Goal: Navigation & Orientation: Understand site structure

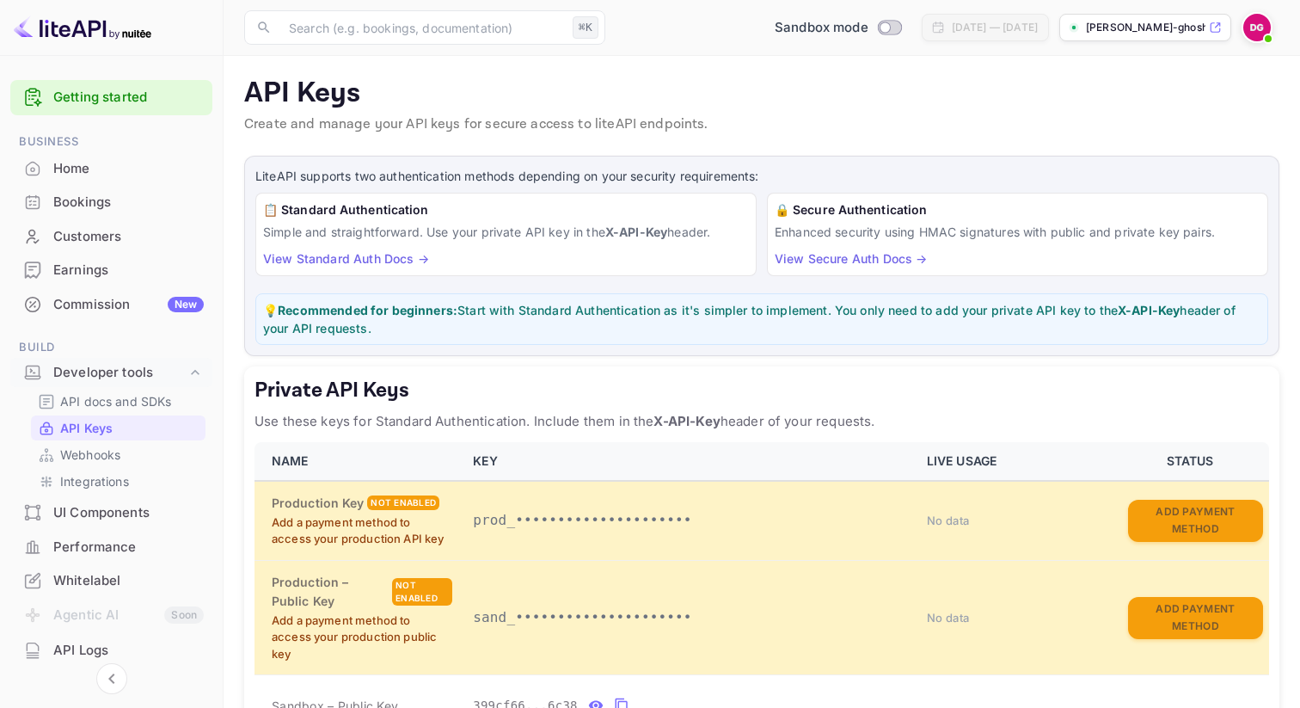
click at [140, 163] on div "Home" at bounding box center [128, 169] width 150 height 20
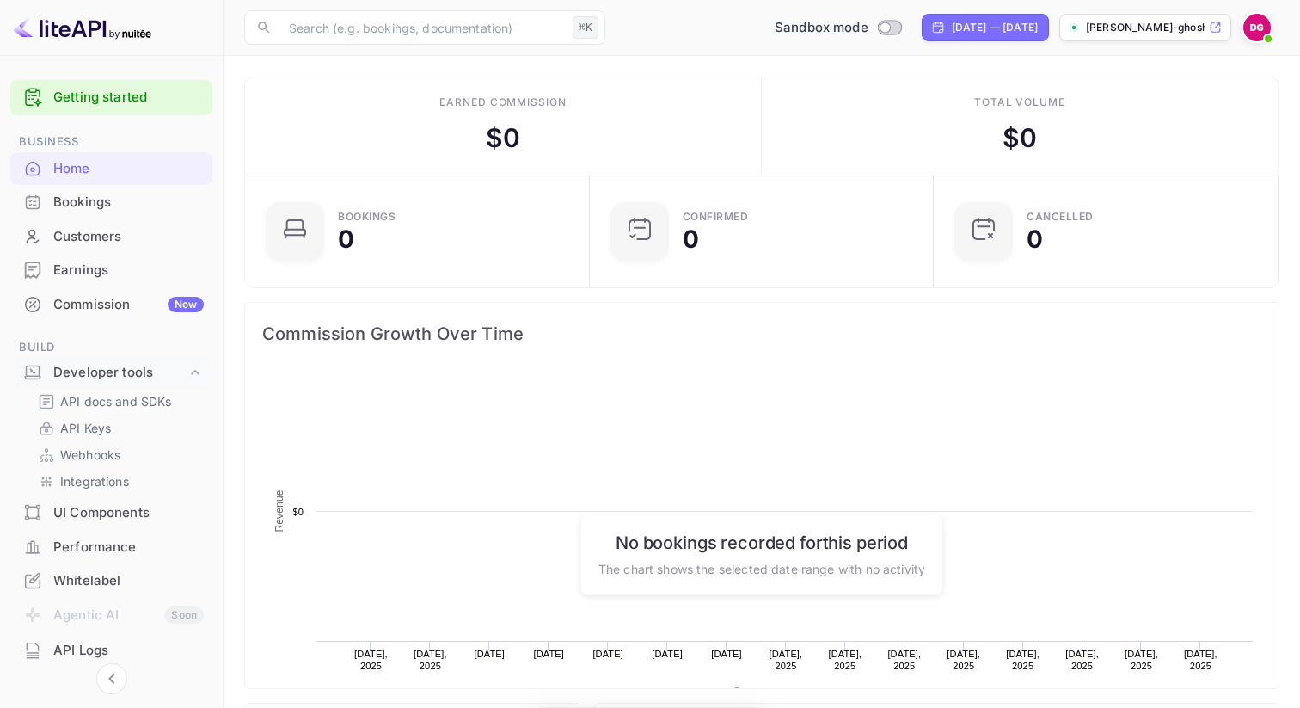
scroll to position [279, 334]
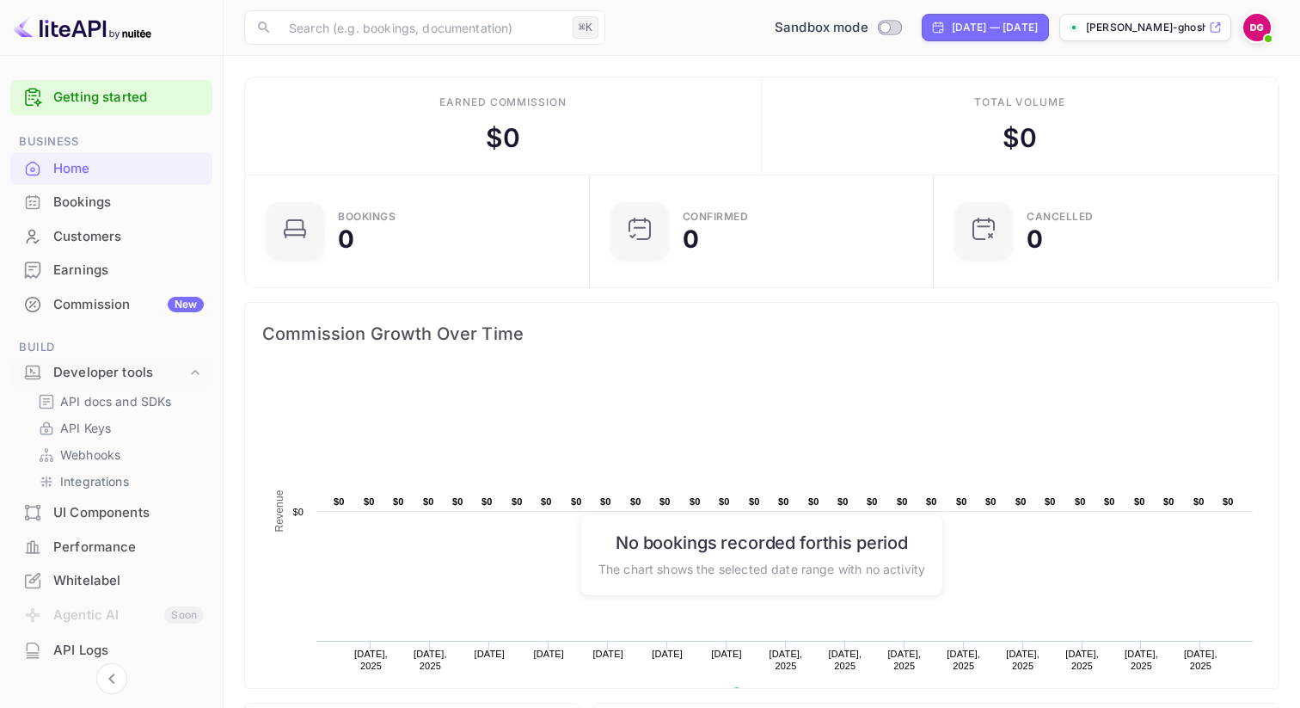
click at [104, 197] on div "Bookings" at bounding box center [128, 203] width 150 height 20
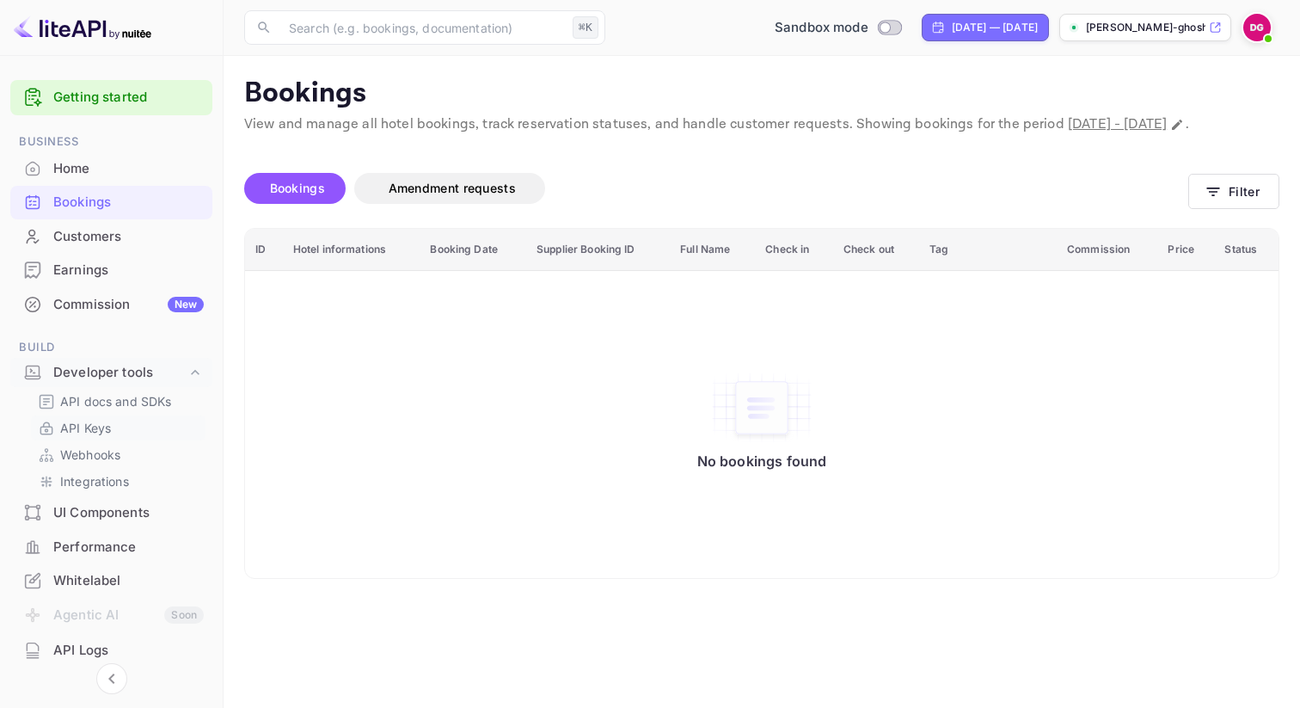
click at [112, 426] on link "API Keys" at bounding box center [118, 428] width 161 height 18
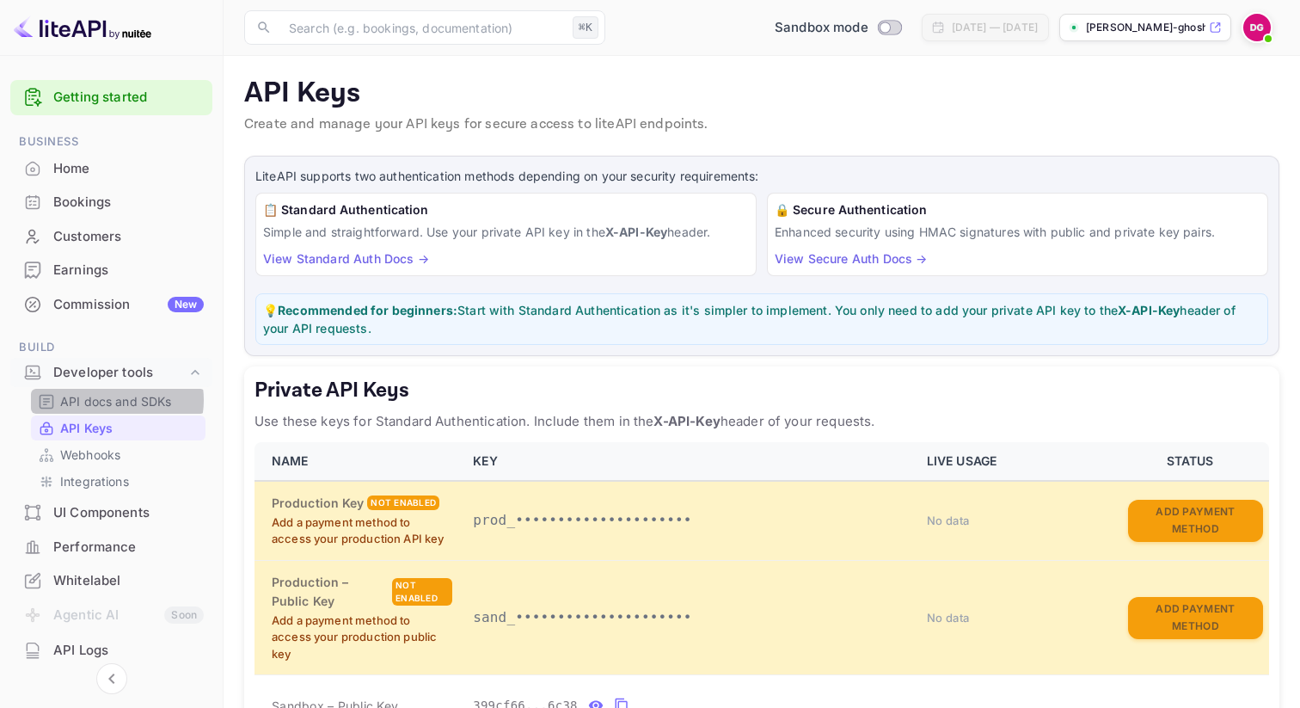
click at [113, 400] on p "API docs and SDKs" at bounding box center [116, 401] width 112 height 18
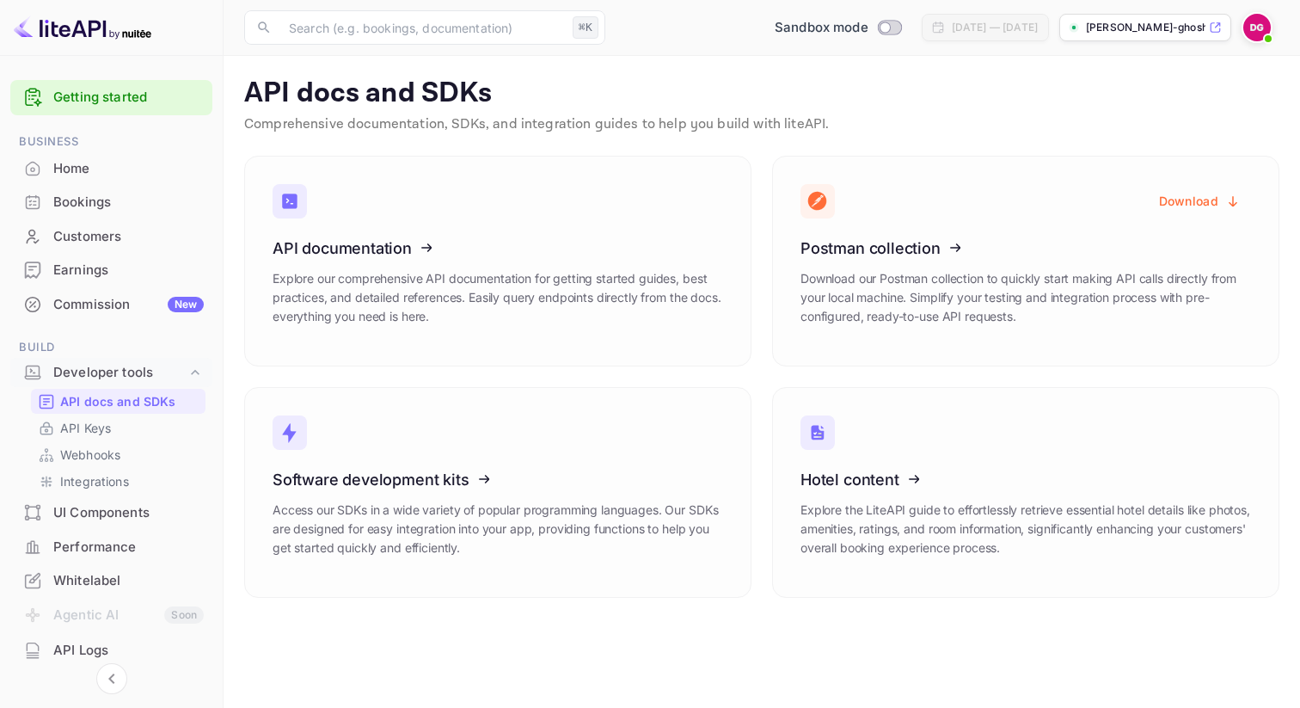
click at [115, 304] on div "Commission New" at bounding box center [128, 305] width 150 height 20
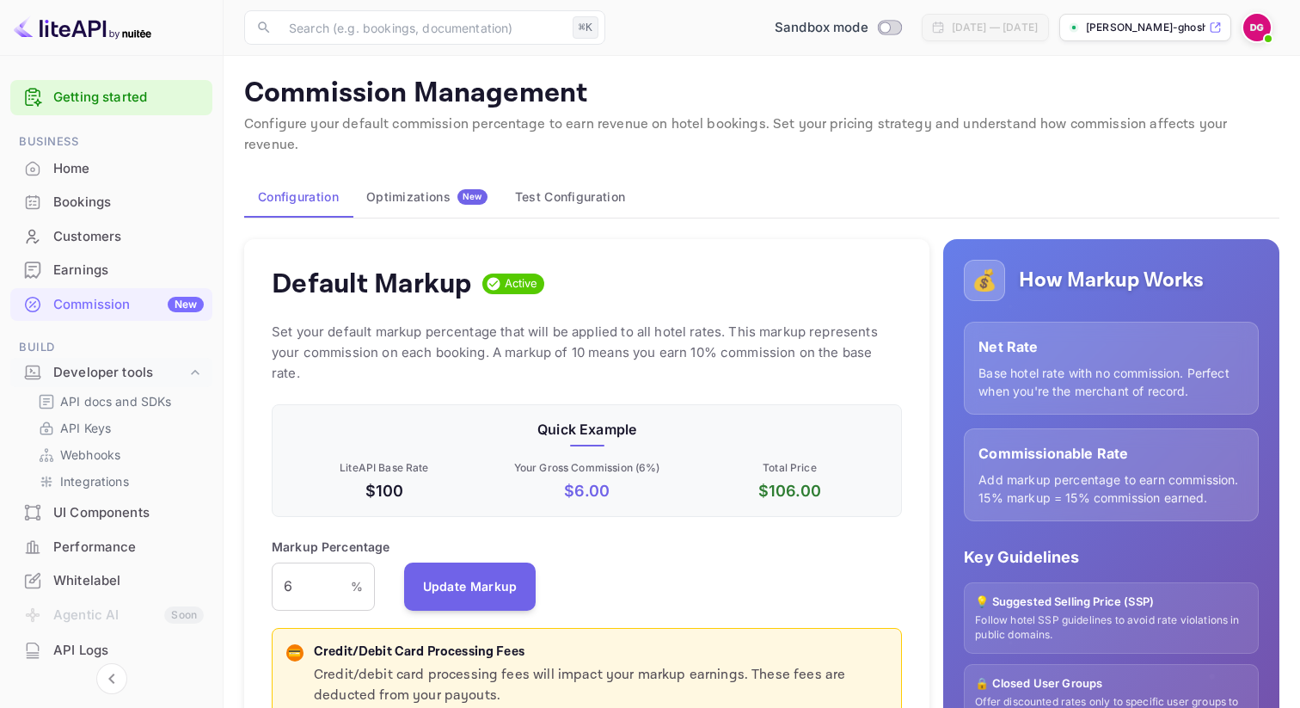
scroll to position [305, 630]
click at [123, 274] on div "Earnings" at bounding box center [128, 270] width 150 height 20
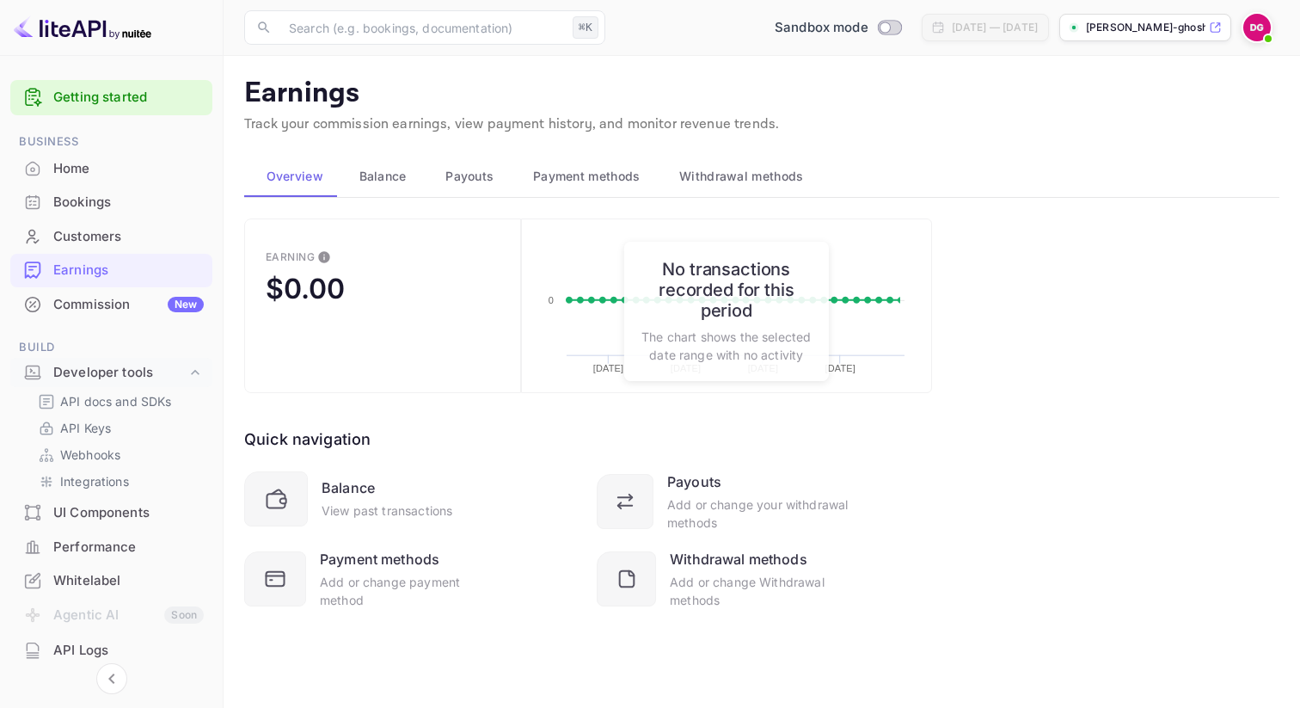
click at [136, 241] on div "Customers" at bounding box center [128, 237] width 150 height 20
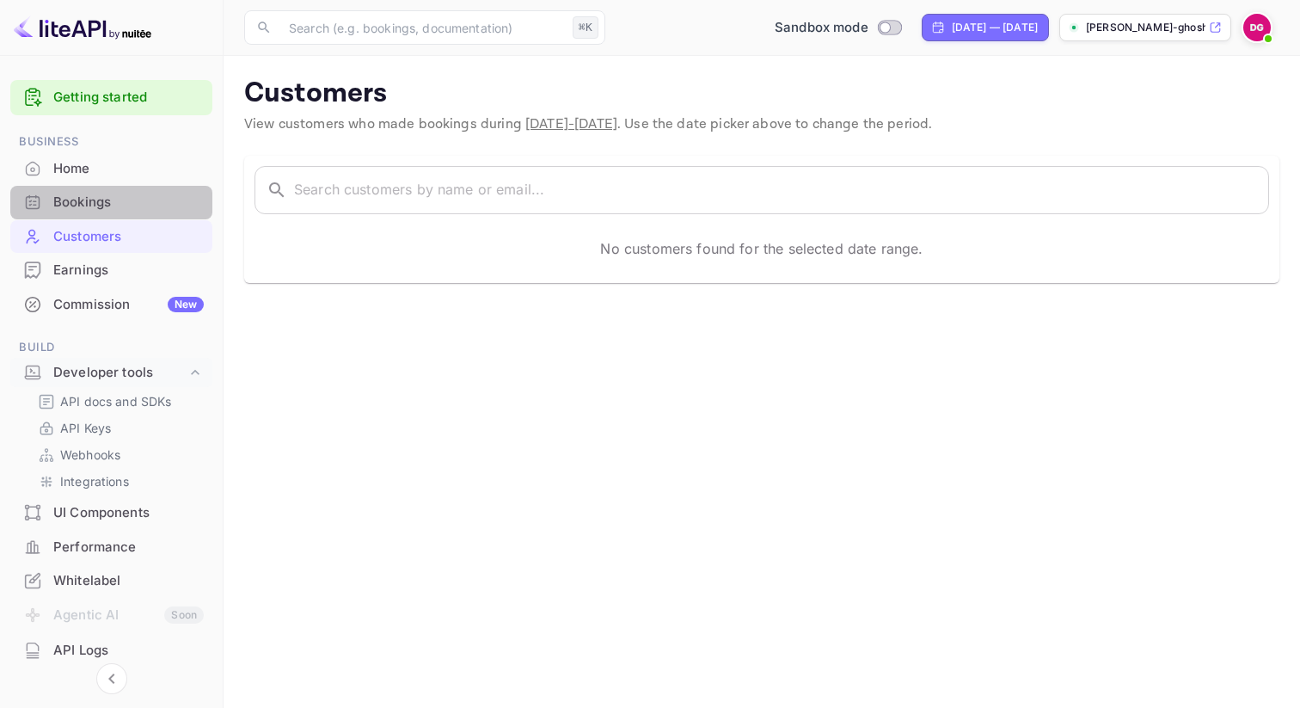
click at [143, 205] on div "Bookings" at bounding box center [128, 203] width 150 height 20
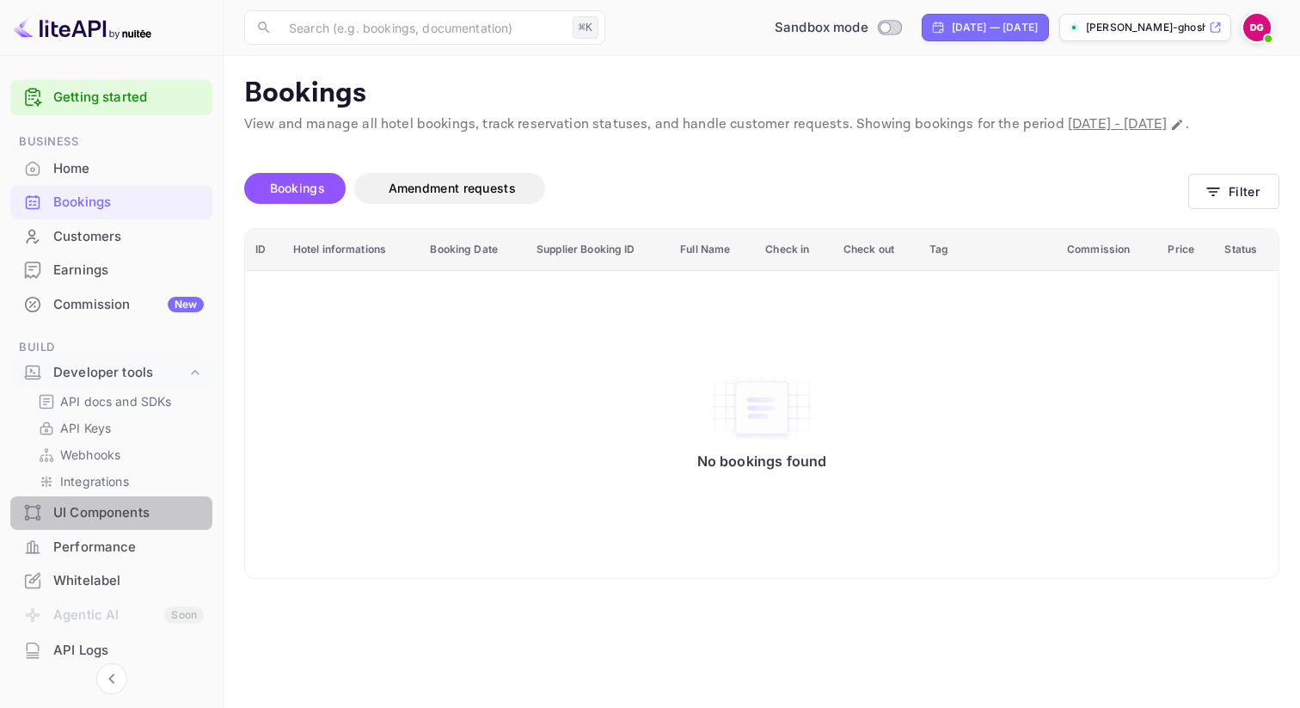
click at [148, 518] on div "UI Components" at bounding box center [128, 513] width 150 height 20
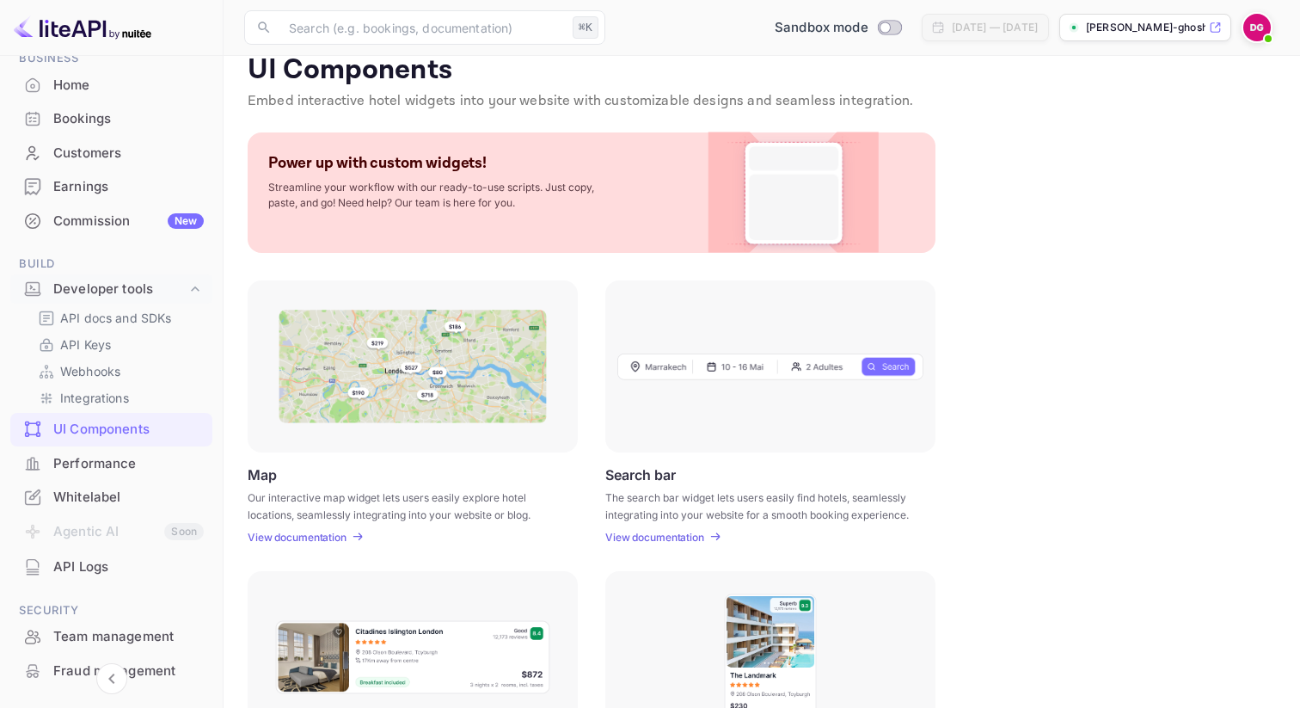
scroll to position [89, 0]
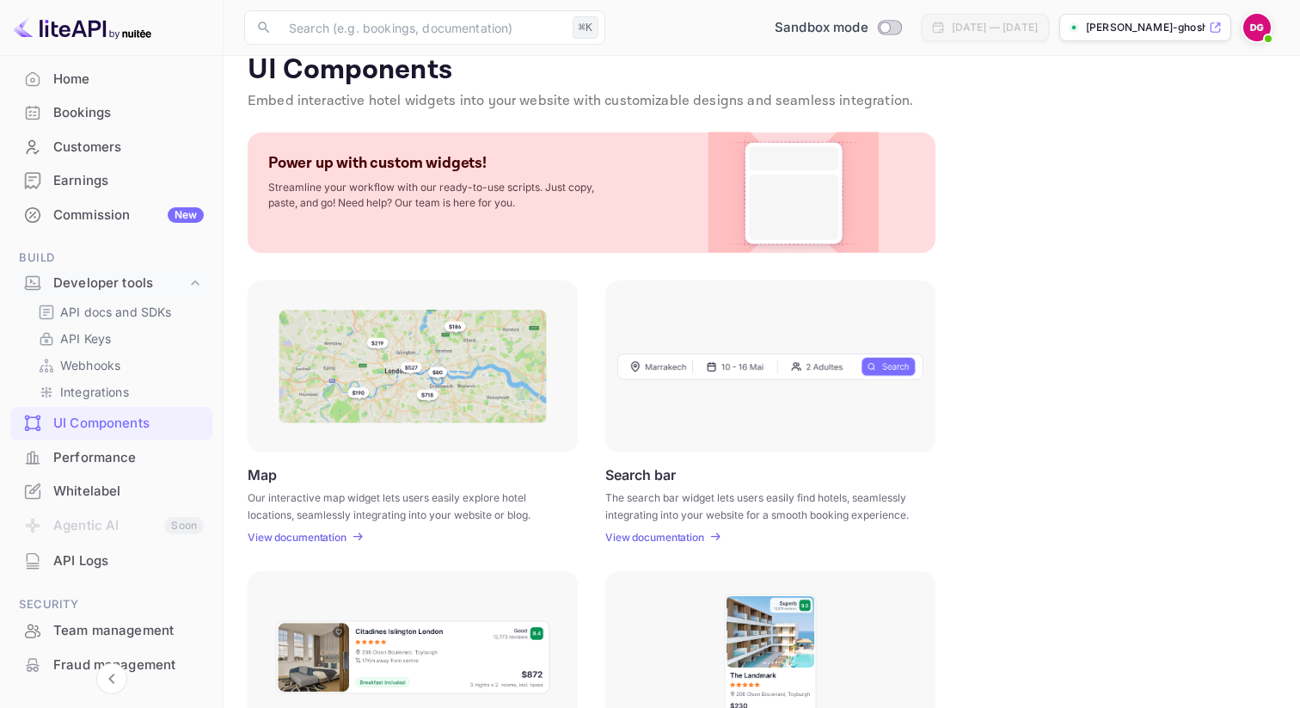
click at [98, 461] on div "Performance" at bounding box center [128, 458] width 150 height 20
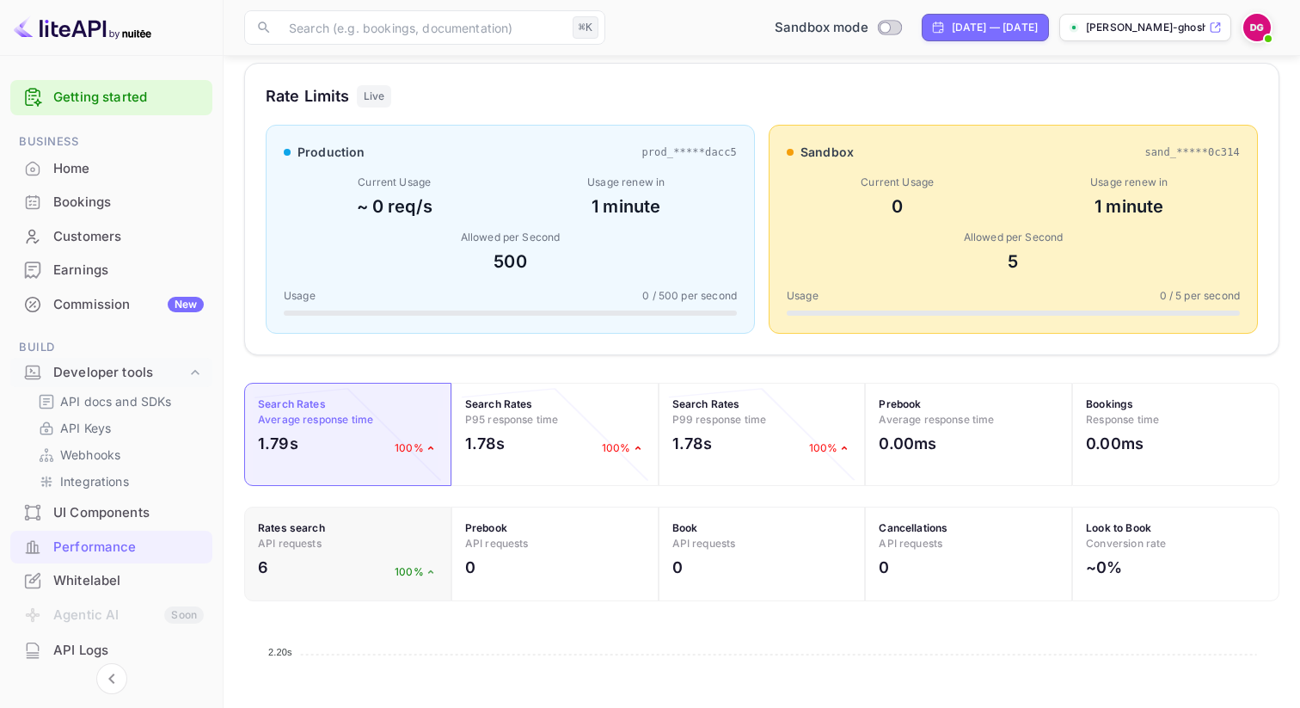
scroll to position [168, 0]
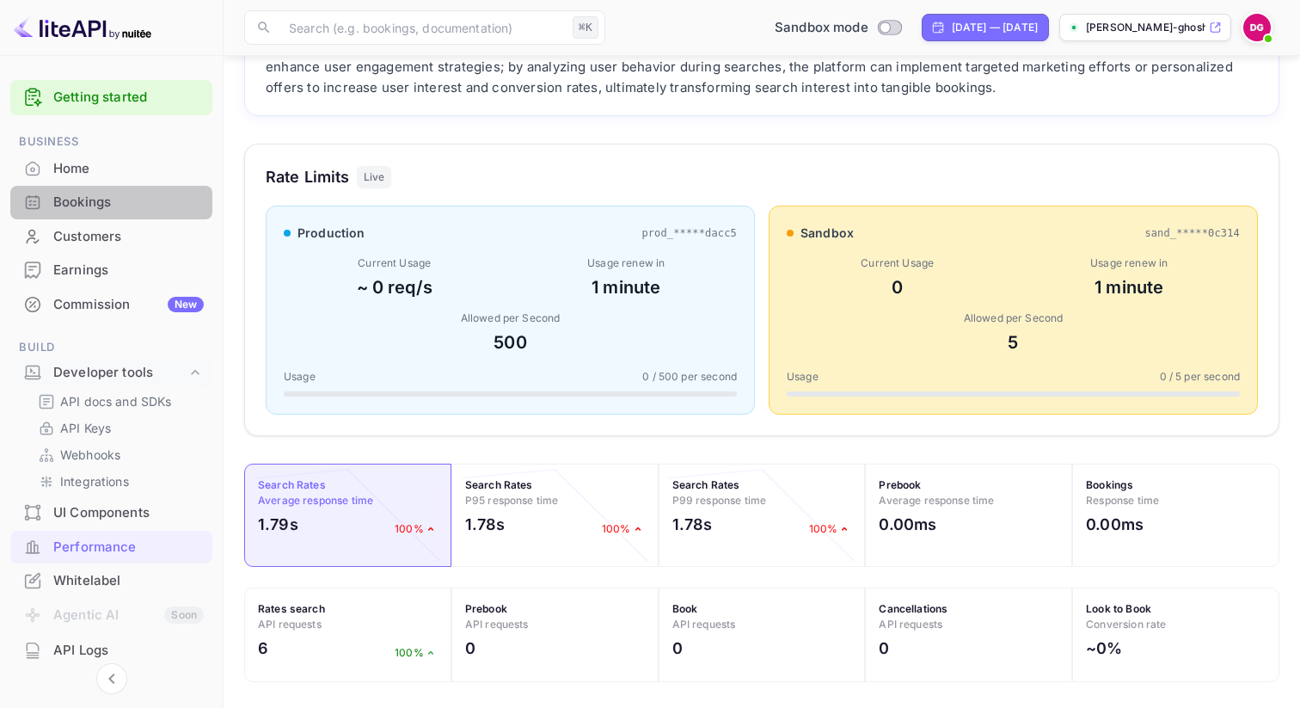
click at [120, 199] on div "Bookings" at bounding box center [128, 203] width 150 height 20
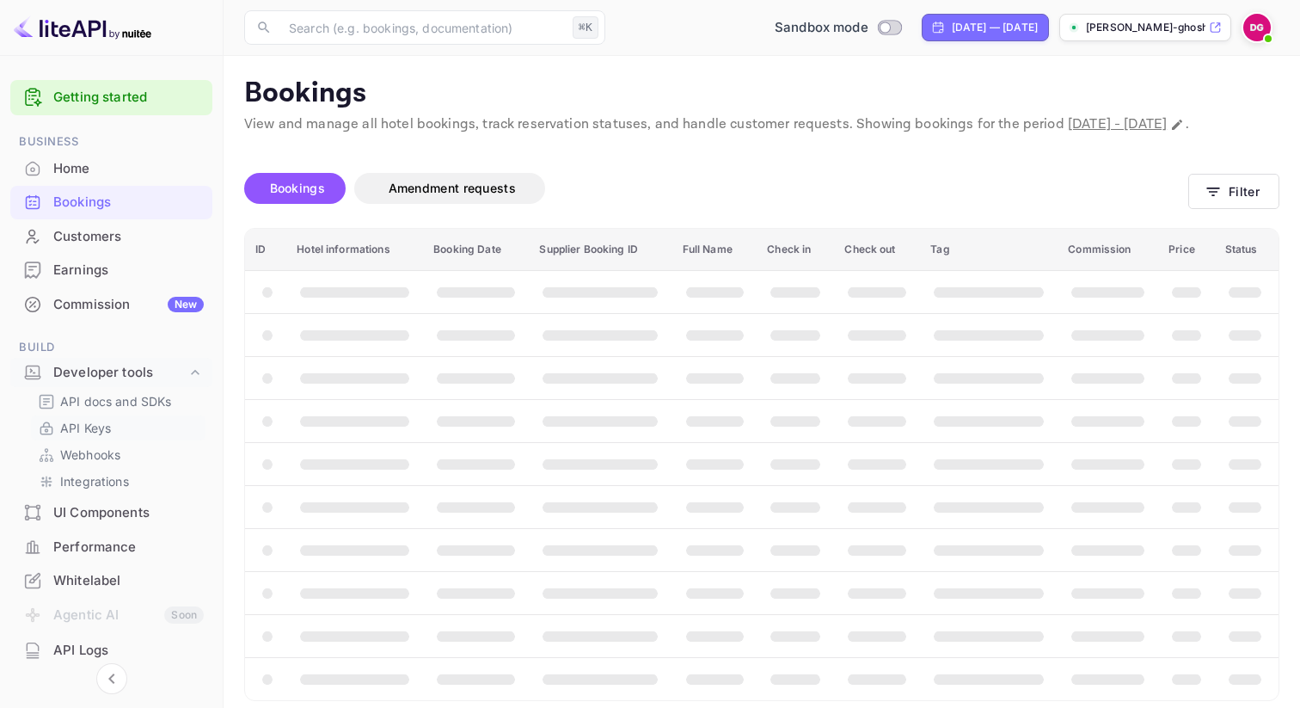
click at [95, 435] on p "API Keys" at bounding box center [85, 428] width 51 height 18
